Goal: Task Accomplishment & Management: Manage account settings

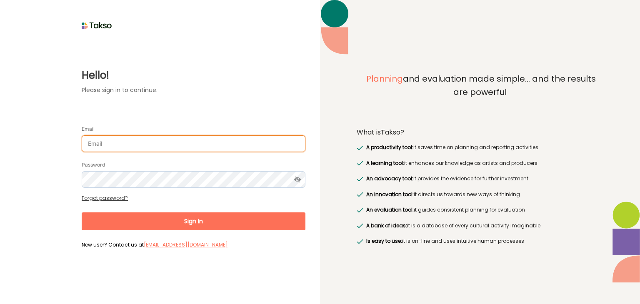
type input "[EMAIL_ADDRESS][DOMAIN_NAME]"
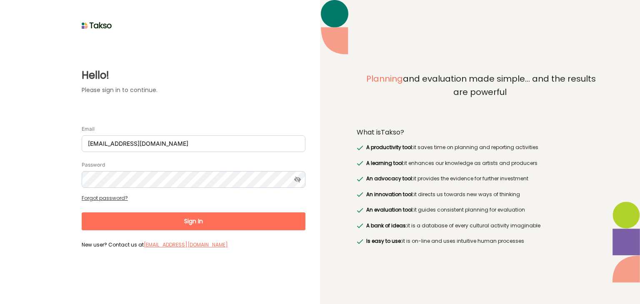
click at [6, 40] on div "Hello! Please sign in to continue. Email [EMAIL_ADDRESS][DOMAIN_NAME] Password …" at bounding box center [160, 152] width 320 height 304
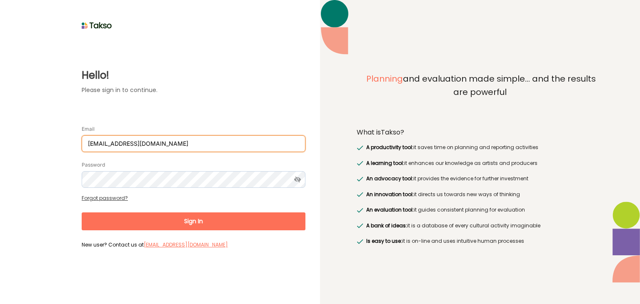
drag, startPoint x: 196, startPoint y: 142, endPoint x: 48, endPoint y: 139, distance: 148.1
click at [48, 139] on div "Hello! Please sign in to continue. Email [EMAIL_ADDRESS][DOMAIN_NAME] Password …" at bounding box center [160, 142] width 291 height 220
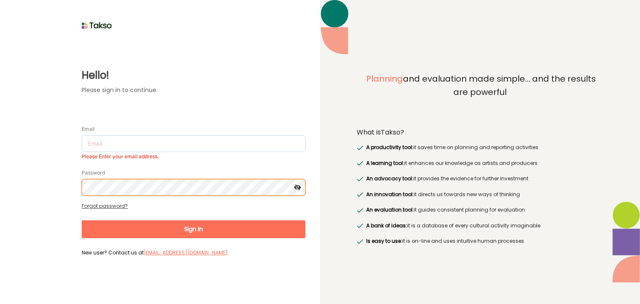
click at [0, 183] on div "Hello! Please sign in to continue. Email Please Enter your email address. Passw…" at bounding box center [160, 152] width 320 height 304
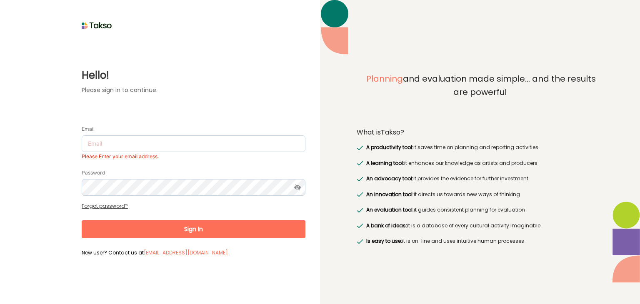
click at [11, 148] on div "Hello! Please sign in to continue. Email Please Enter your email address. Passw…" at bounding box center [160, 152] width 320 height 304
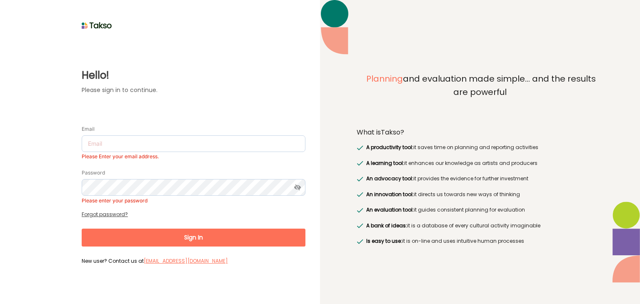
click at [38, 133] on div "Hello! Please sign in to continue. Email Please Enter your email address. Passw…" at bounding box center [160, 150] width 291 height 236
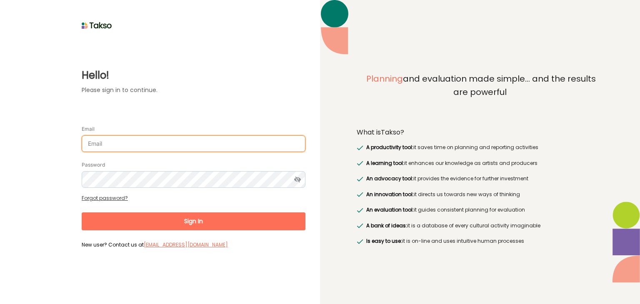
type input "[EMAIL_ADDRESS][DOMAIN_NAME]"
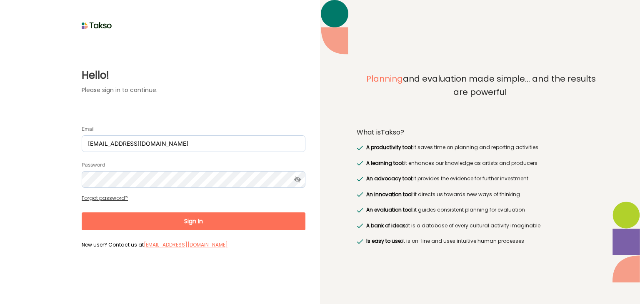
click at [30, 16] on link at bounding box center [64, 18] width 98 height 7
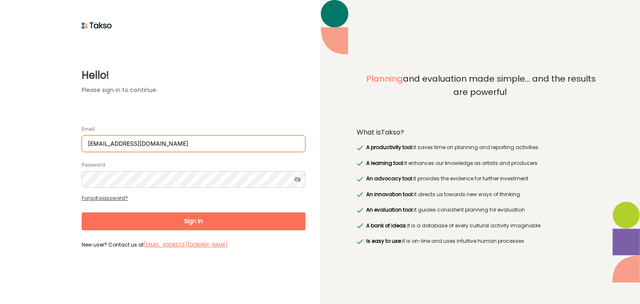
drag, startPoint x: 172, startPoint y: 143, endPoint x: 67, endPoint y: 146, distance: 104.7
click at [67, 146] on div "Hello! Please sign in to continue. Email [EMAIL_ADDRESS][DOMAIN_NAME] Password …" at bounding box center [160, 142] width 291 height 220
type input "om"
drag, startPoint x: 103, startPoint y: 144, endPoint x: 67, endPoint y: 144, distance: 36.7
click at [67, 144] on div "Hello! Please sign in to continue. Email om Password Forgot password? Sign In N…" at bounding box center [160, 142] width 291 height 220
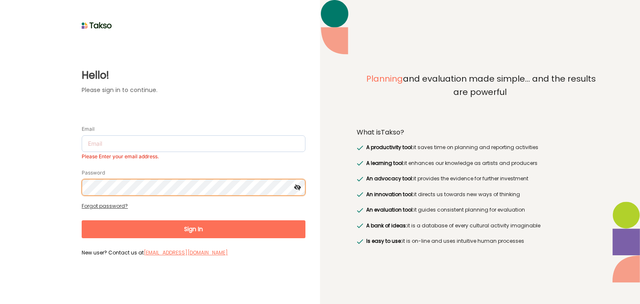
click at [64, 181] on div "Hello! Please sign in to continue. Email Please Enter your email address. Passw…" at bounding box center [160, 146] width 291 height 228
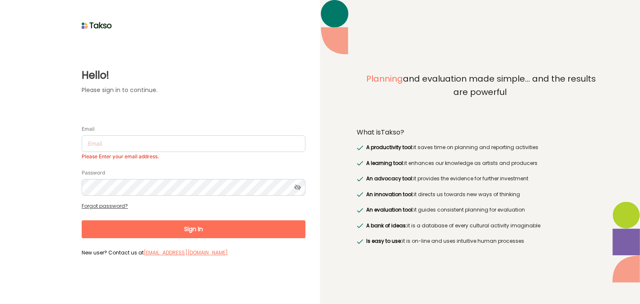
click at [63, 174] on div "Hello! Please sign in to continue. Email Please Enter your email address. Passw…" at bounding box center [160, 146] width 291 height 228
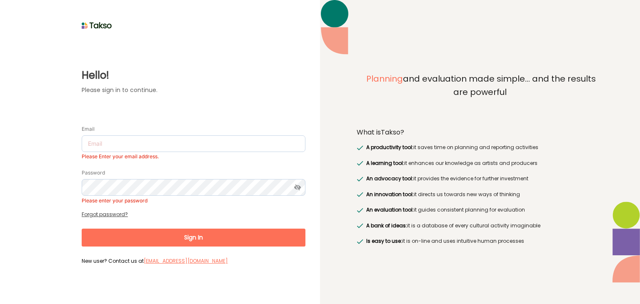
click at [119, 215] on link "Forgot password?" at bounding box center [105, 214] width 46 height 7
